Goal: Transaction & Acquisition: Download file/media

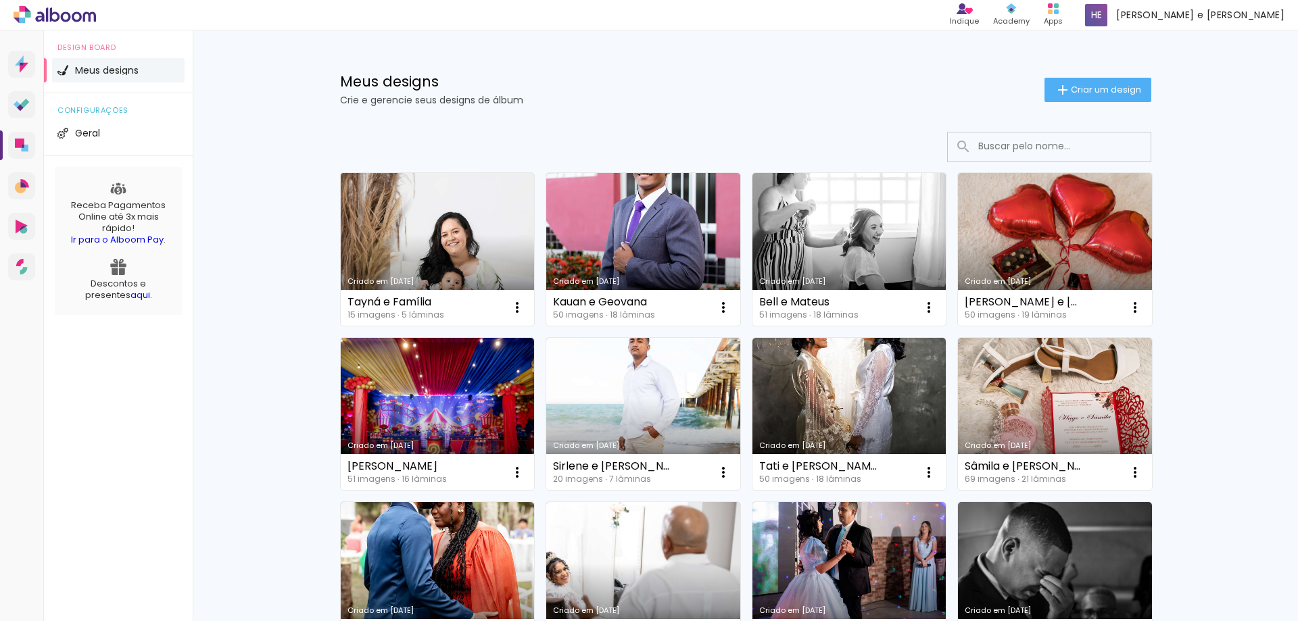
click at [433, 245] on link "Criado em [DATE]" at bounding box center [438, 249] width 194 height 153
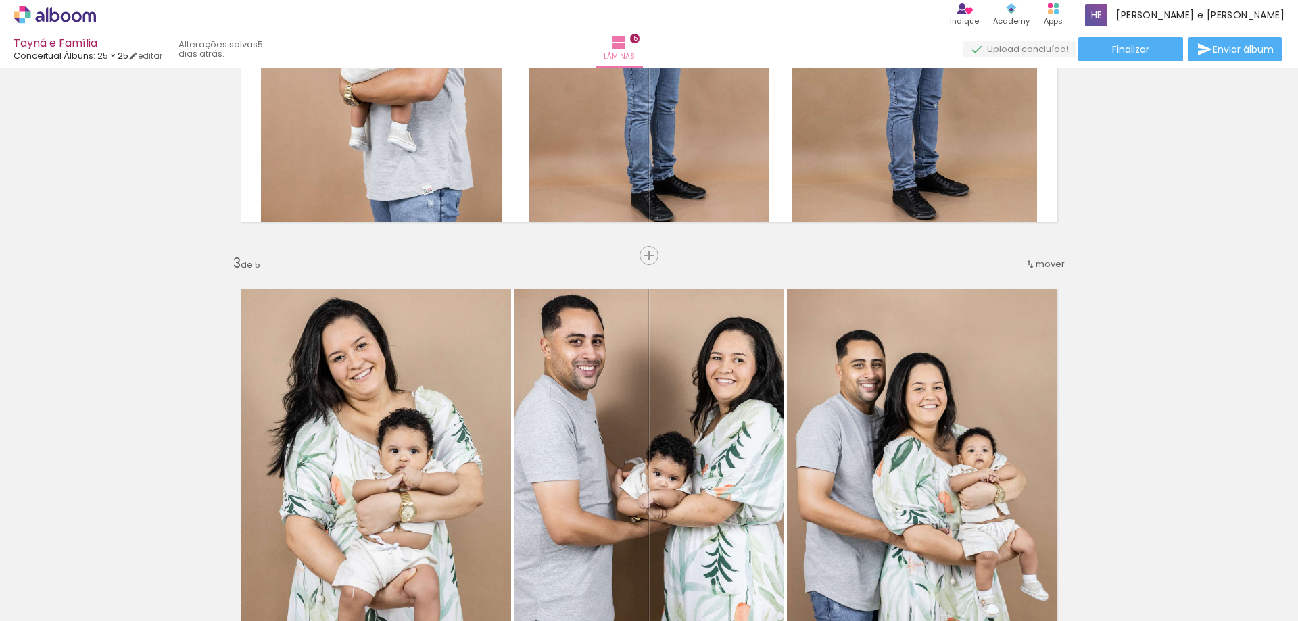
scroll to position [811, 0]
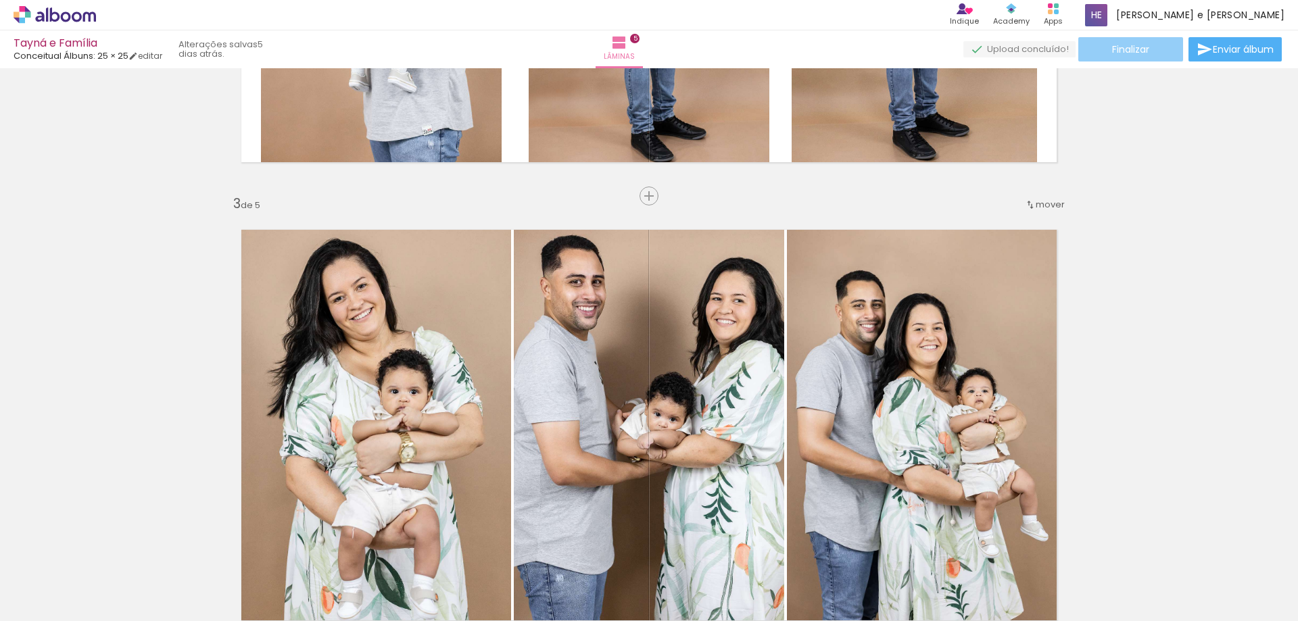
click at [1103, 56] on paper-button "Finalizar" at bounding box center [1130, 49] width 105 height 24
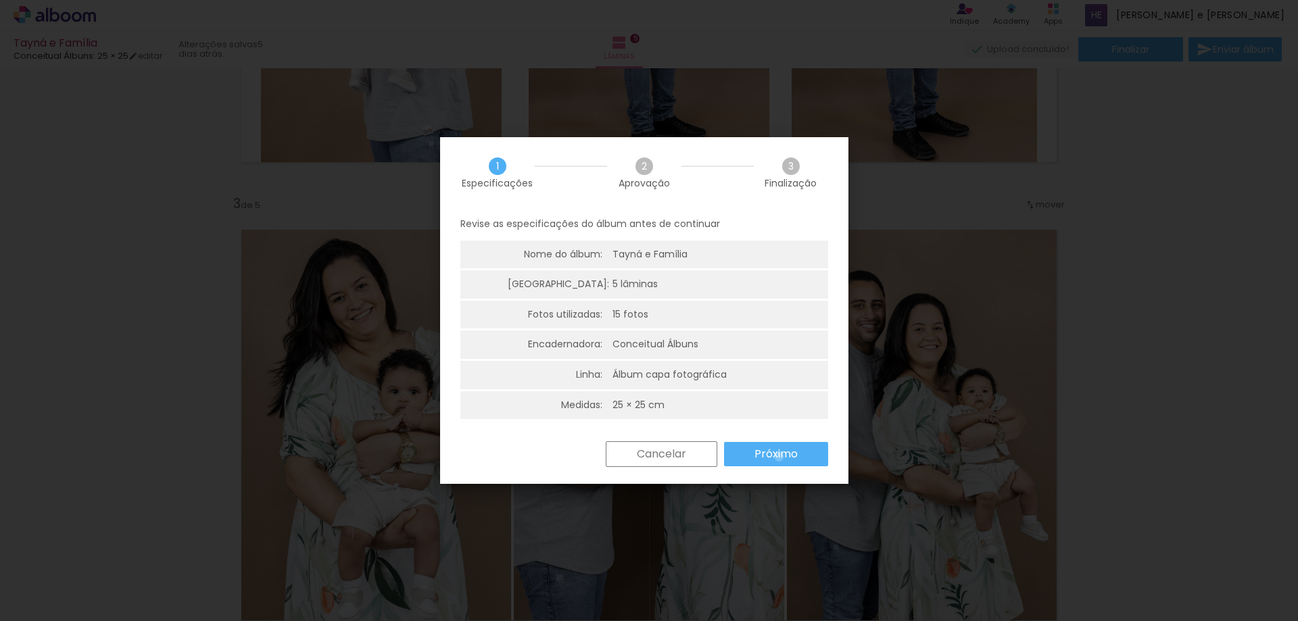
click at [0, 0] on slot "Próximo" at bounding box center [0, 0] width 0 height 0
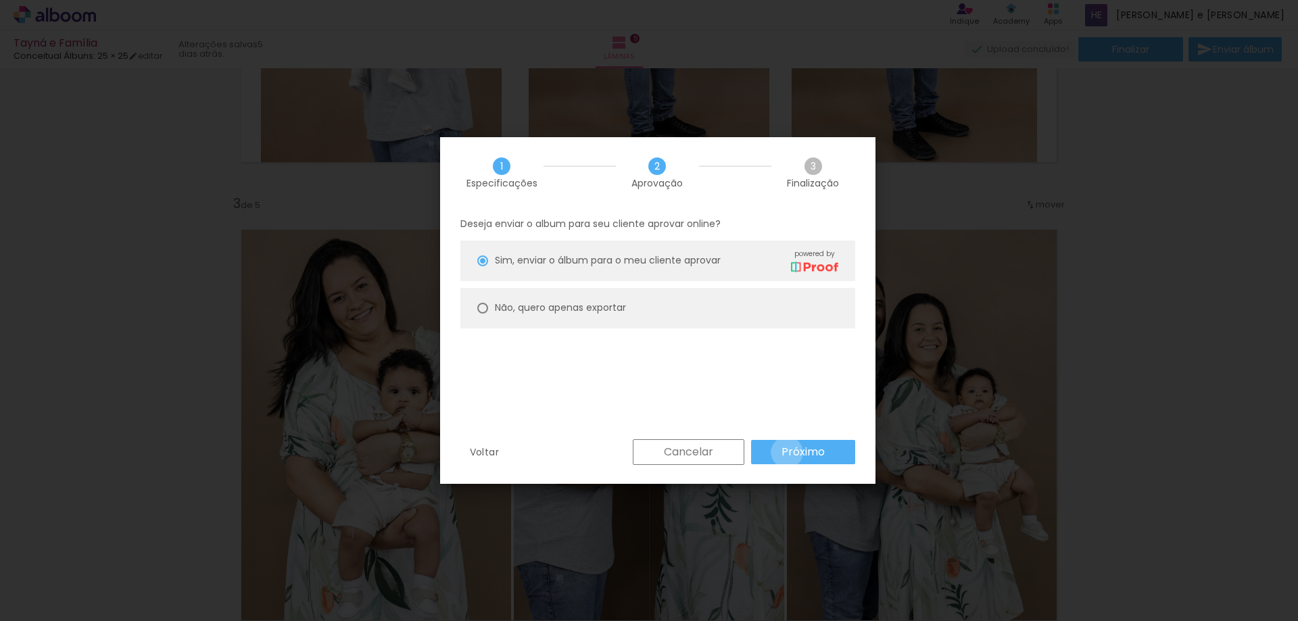
click at [0, 0] on slot "Próximo" at bounding box center [0, 0] width 0 height 0
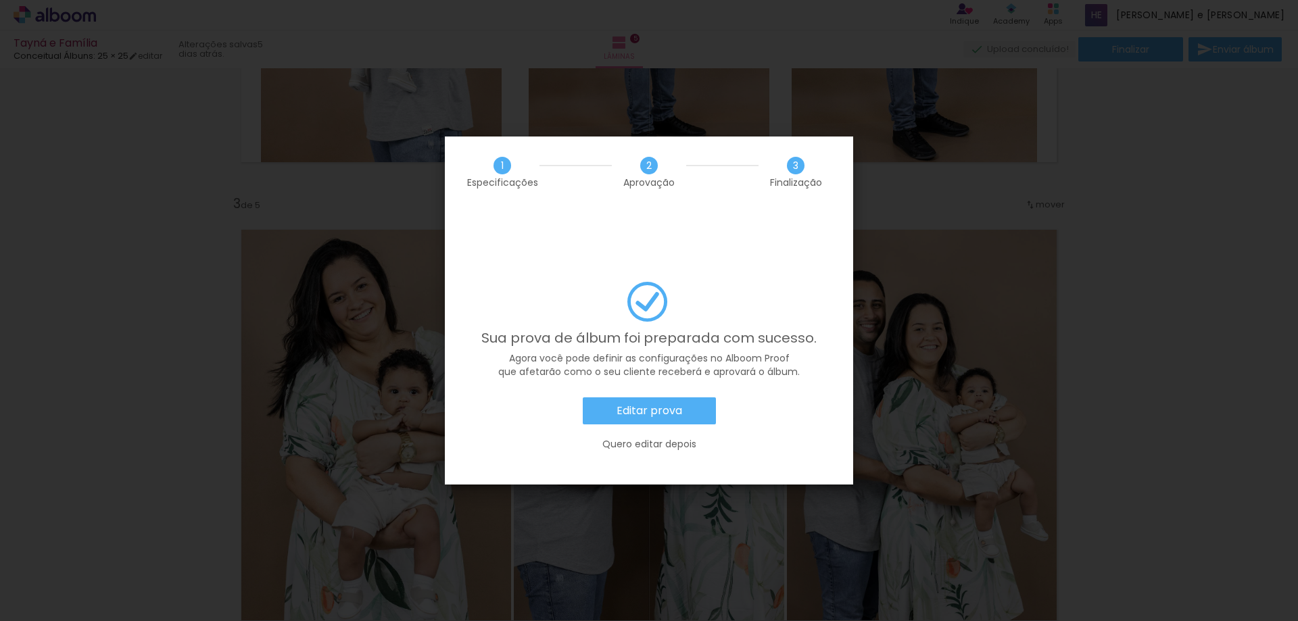
click at [813, 462] on div "Sua prova de álbum foi preparada com sucesso. Agora você pode definir as config…" at bounding box center [649, 383] width 408 height 203
click at [0, 0] on slot "Editar prova" at bounding box center [0, 0] width 0 height 0
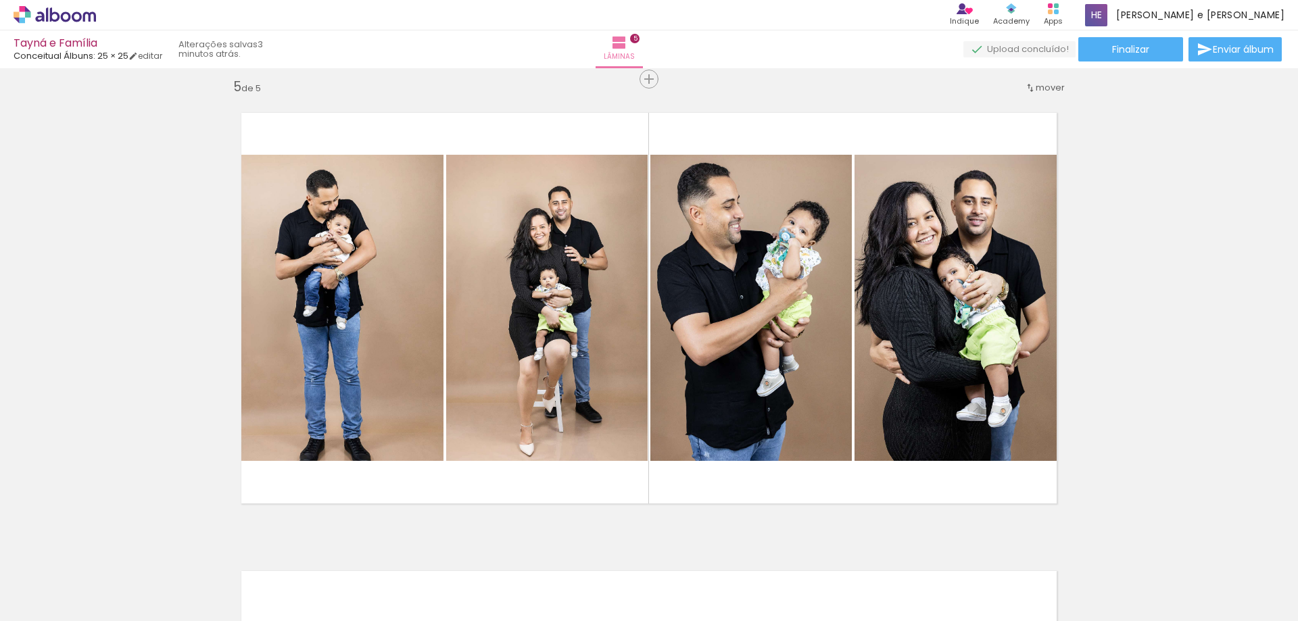
scroll to position [1886, 0]
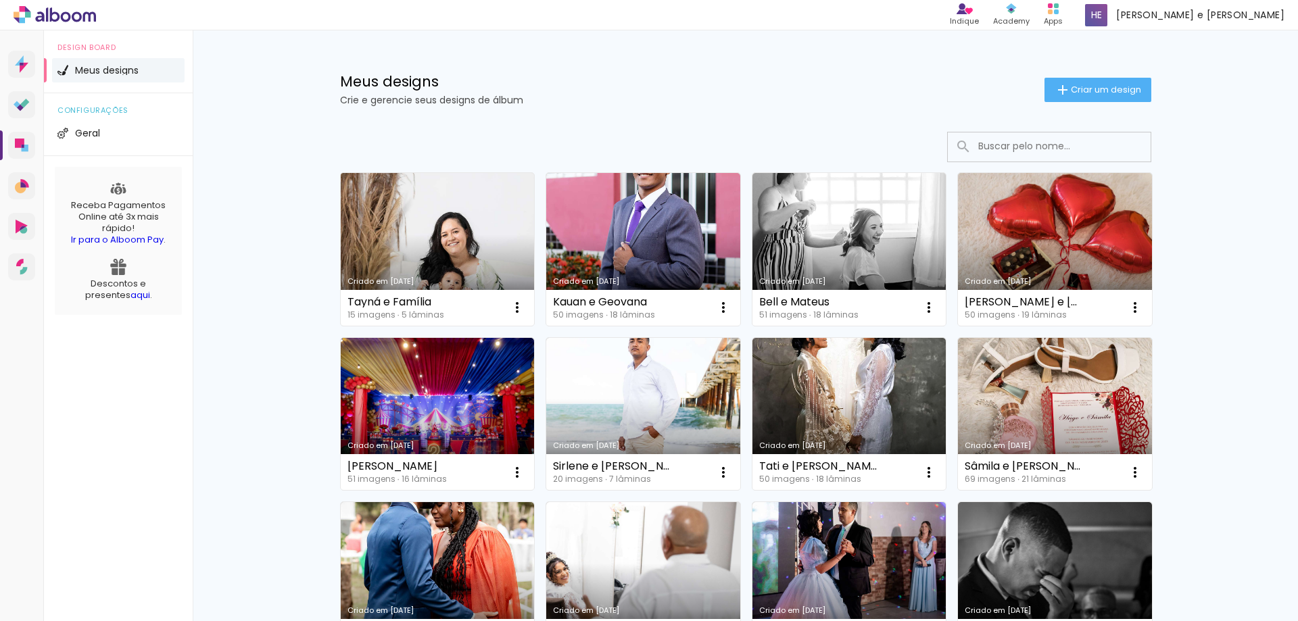
click at [407, 237] on link "Criado em [DATE]" at bounding box center [438, 249] width 194 height 153
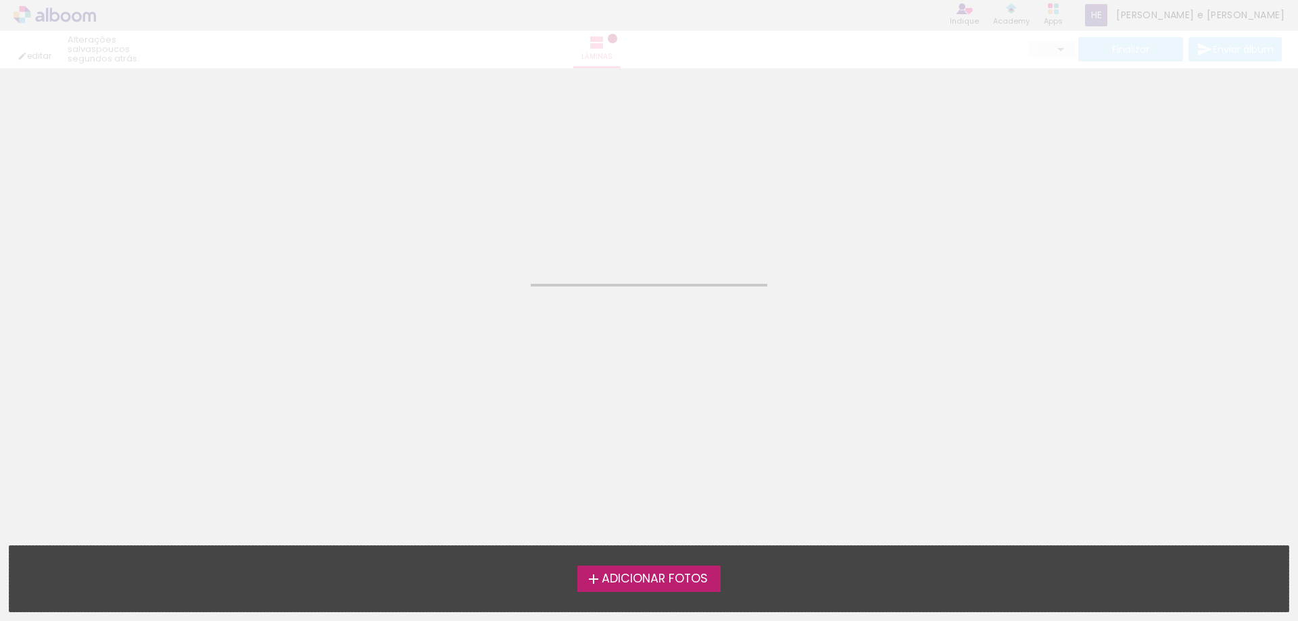
click at [431, 260] on neon-animated-pages "Confirmar Cancelar" at bounding box center [649, 310] width 1298 height 621
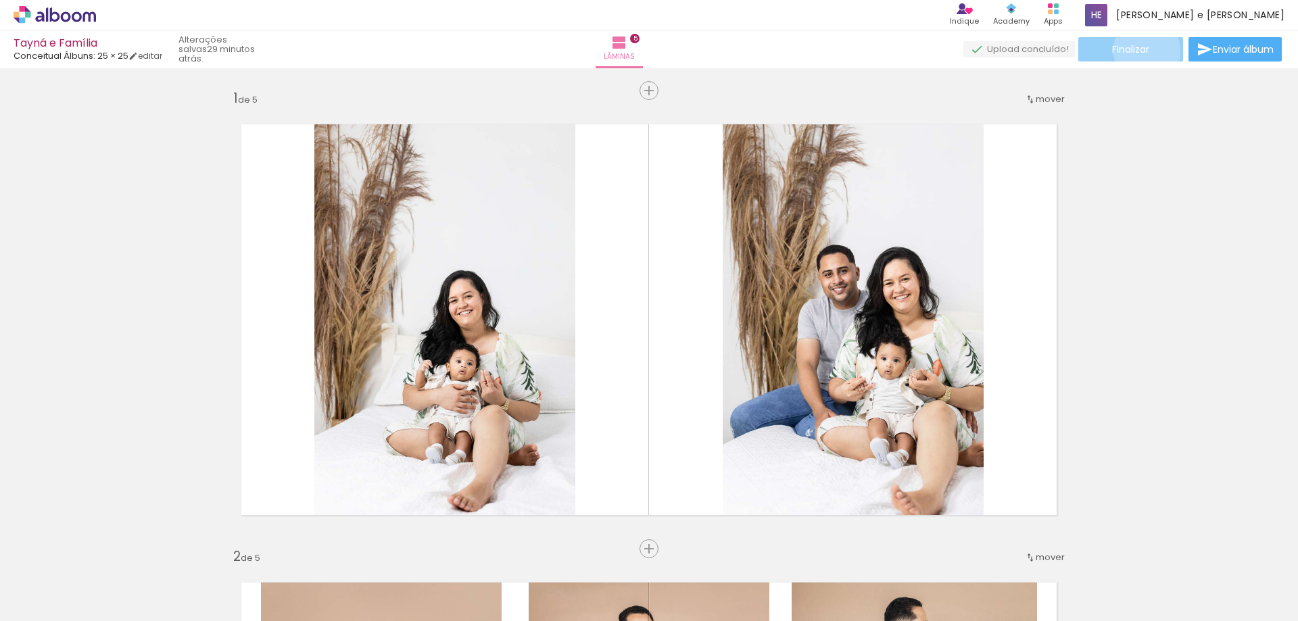
click at [1142, 50] on span "Finalizar" at bounding box center [1130, 49] width 37 height 9
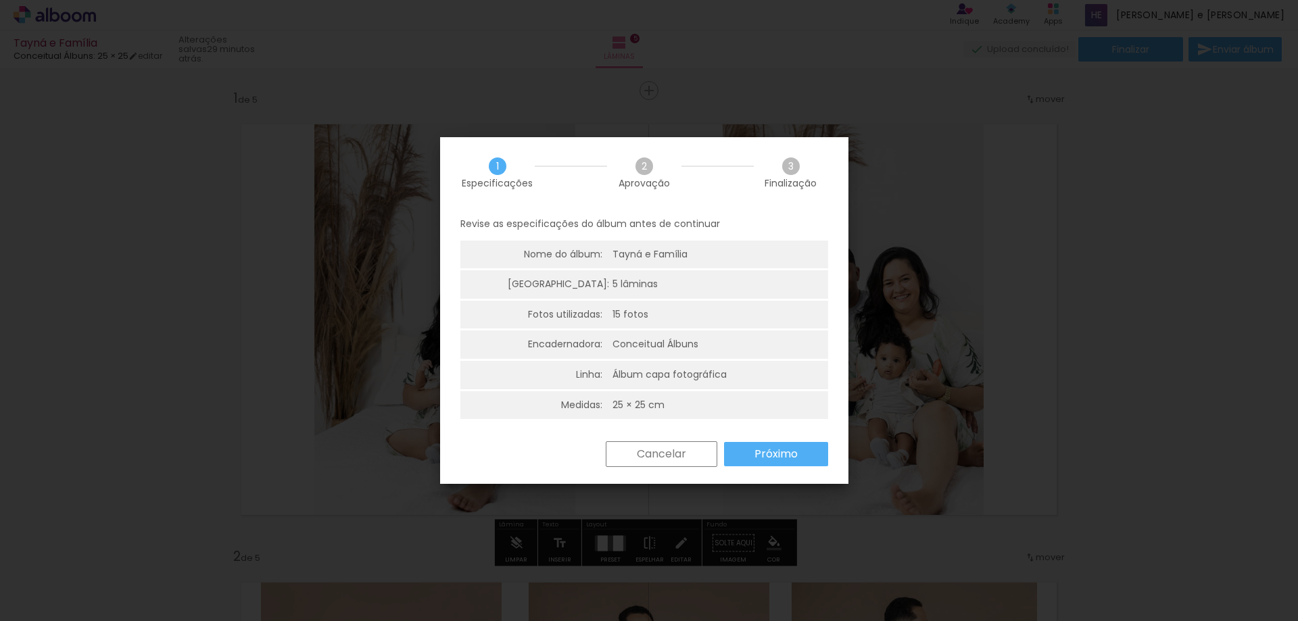
click at [0, 0] on slot "Próximo" at bounding box center [0, 0] width 0 height 0
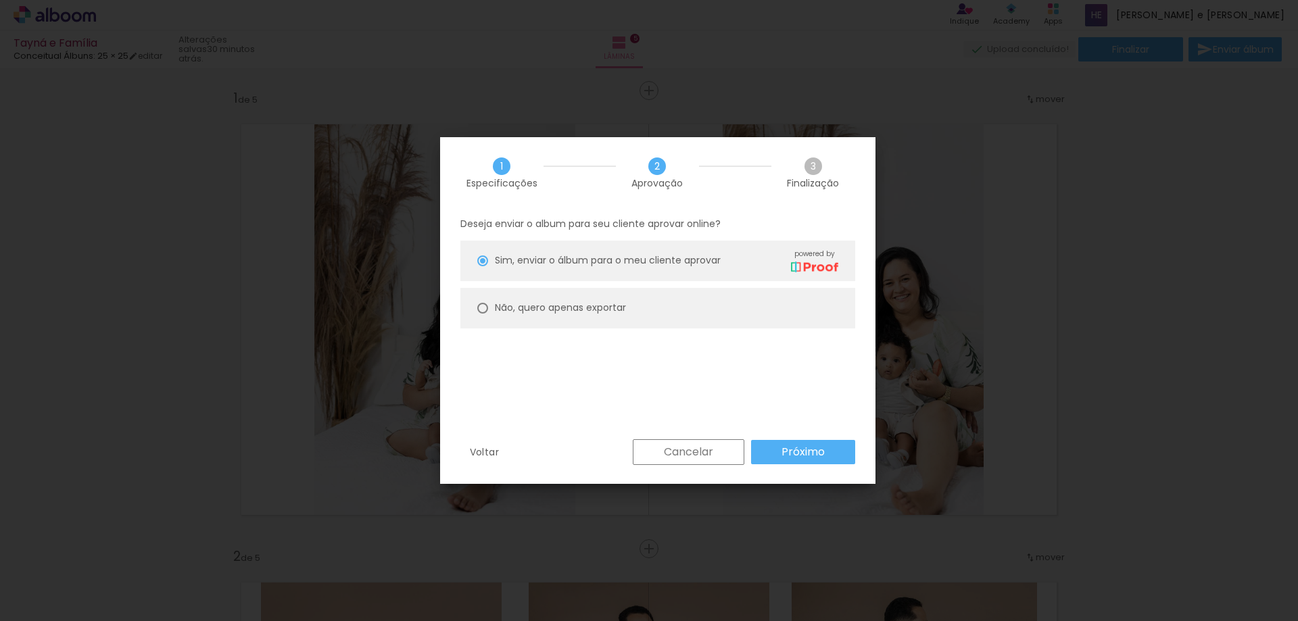
click at [0, 0] on slot "Não, quero apenas exportar" at bounding box center [0, 0] width 0 height 0
type paper-radio-button "on"
click at [0, 0] on slot "Próximo" at bounding box center [0, 0] width 0 height 0
type input "Alta, 300 DPI"
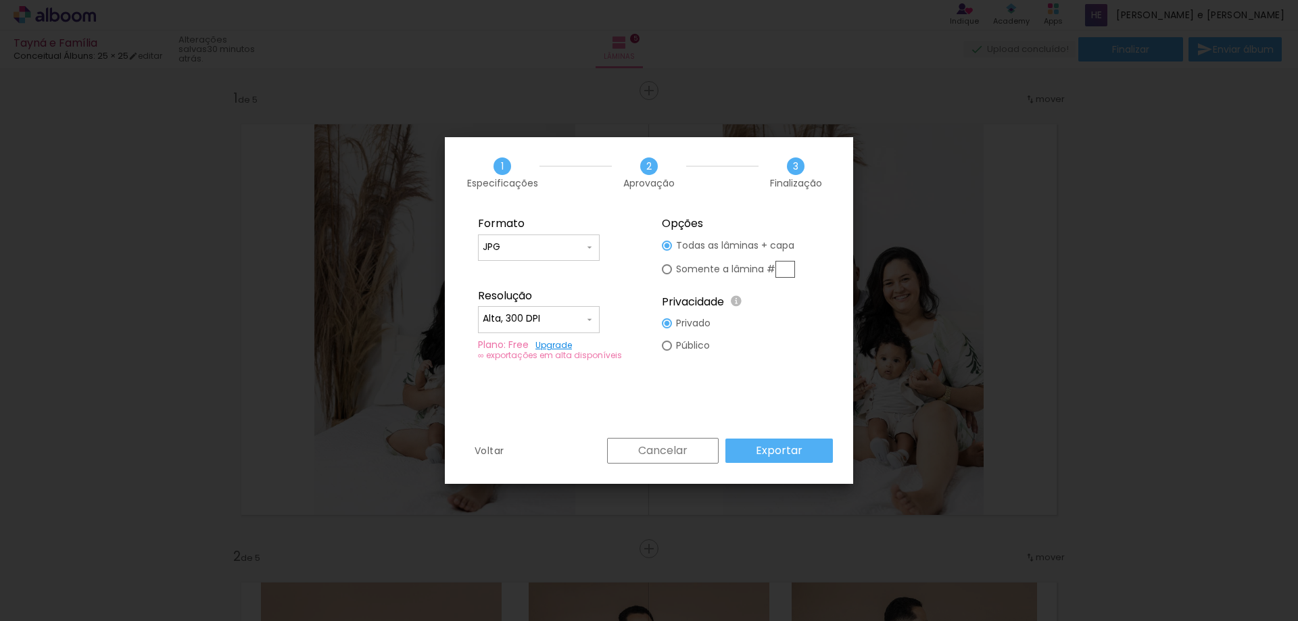
click at [0, 0] on slot "Exportar" at bounding box center [0, 0] width 0 height 0
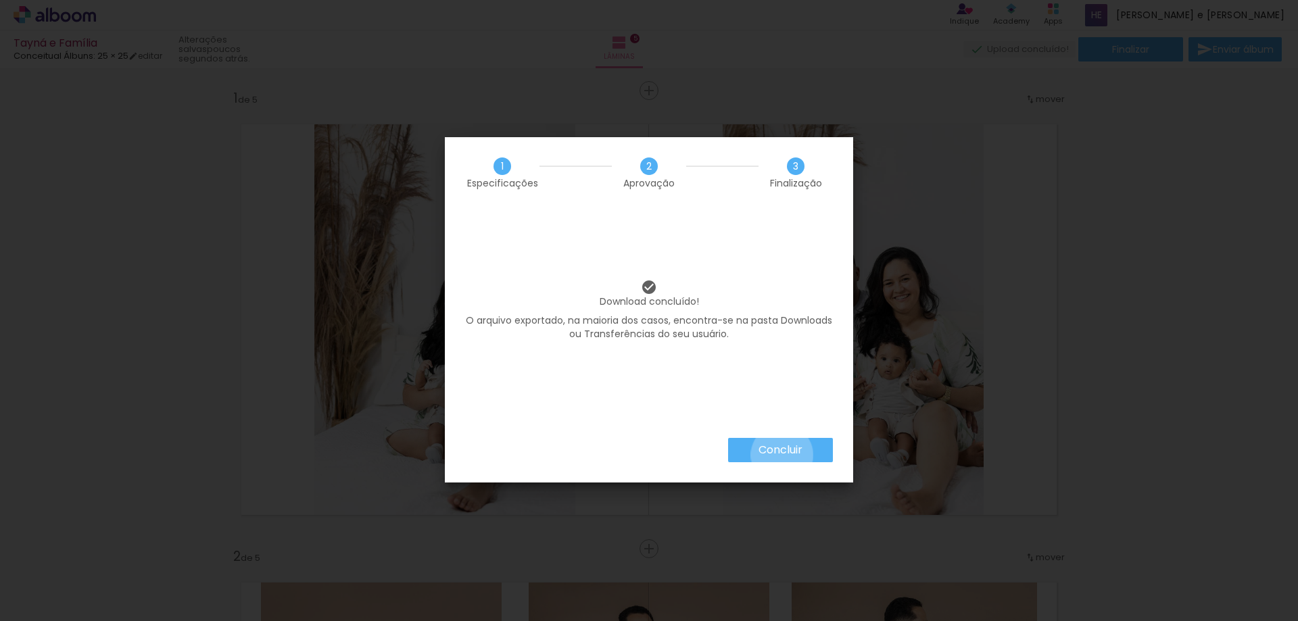
click at [0, 0] on slot "Concluir" at bounding box center [0, 0] width 0 height 0
